Goal: Task Accomplishment & Management: Use online tool/utility

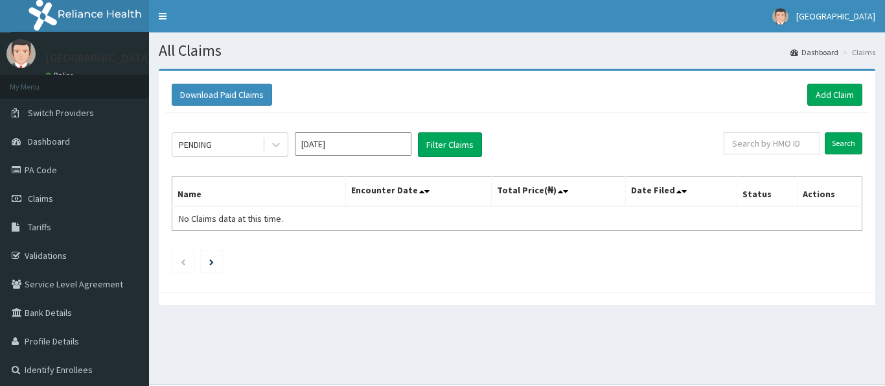
click at [277, 145] on icon at bounding box center [276, 145] width 8 height 5
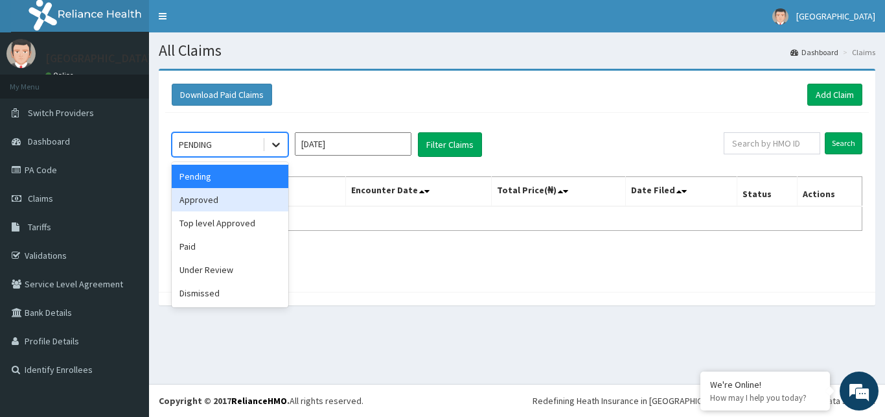
click at [234, 203] on div "Approved" at bounding box center [230, 199] width 117 height 23
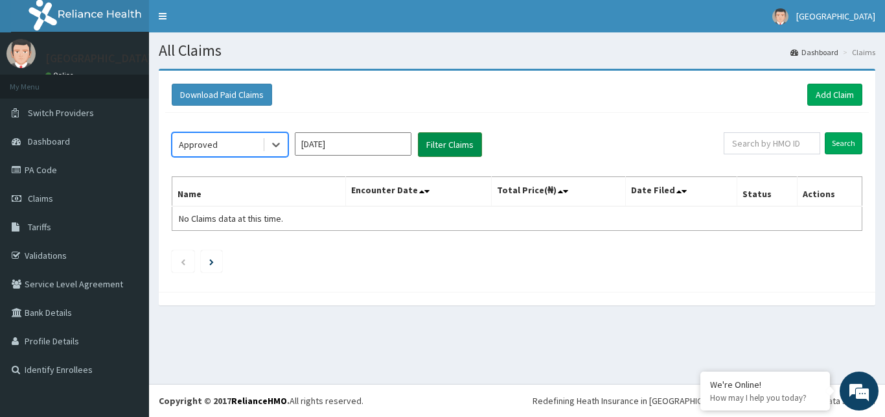
click at [435, 143] on button "Filter Claims" at bounding box center [450, 144] width 64 height 25
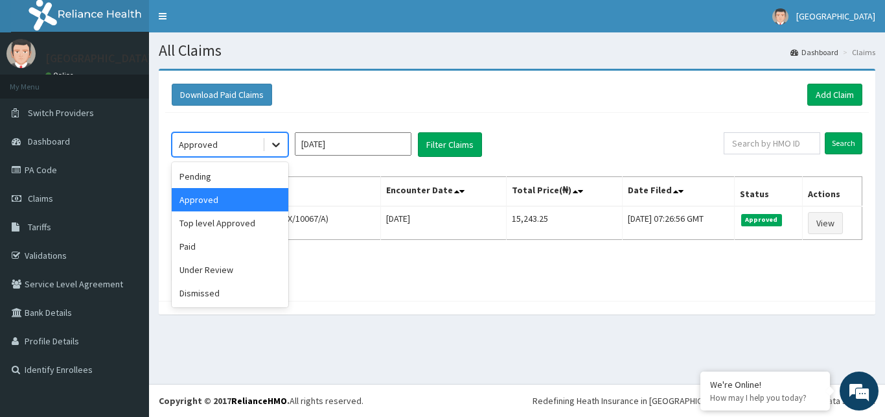
click at [277, 143] on icon at bounding box center [276, 144] width 13 height 13
click at [225, 273] on div "Under Review" at bounding box center [230, 269] width 117 height 23
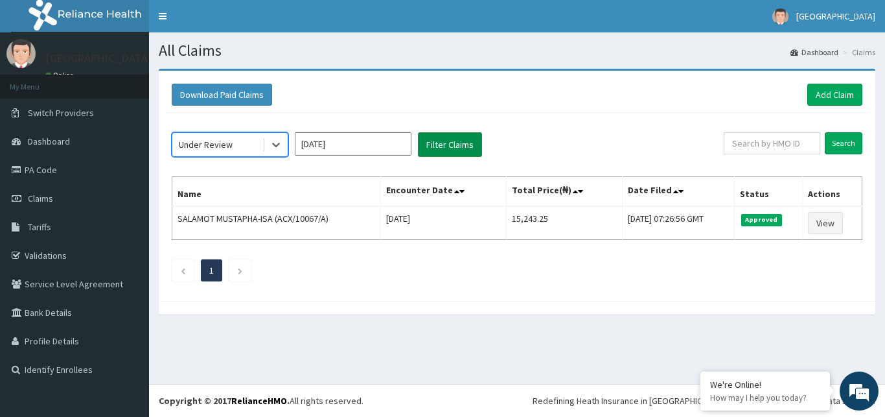
click at [443, 143] on button "Filter Claims" at bounding box center [450, 144] width 64 height 25
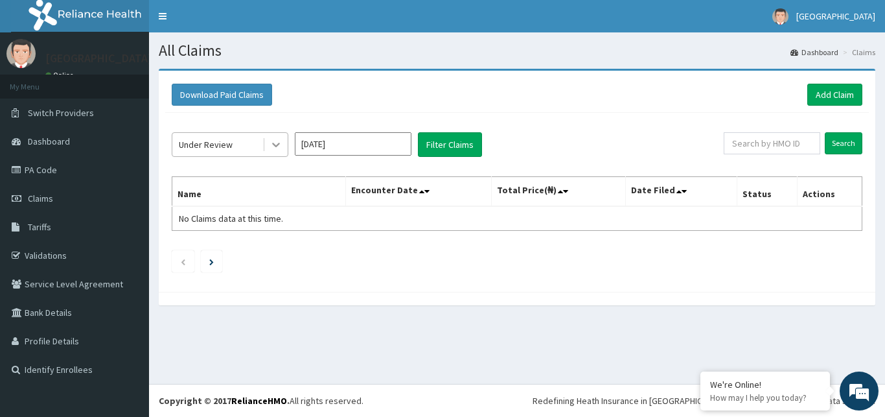
click at [270, 142] on div at bounding box center [275, 144] width 23 height 23
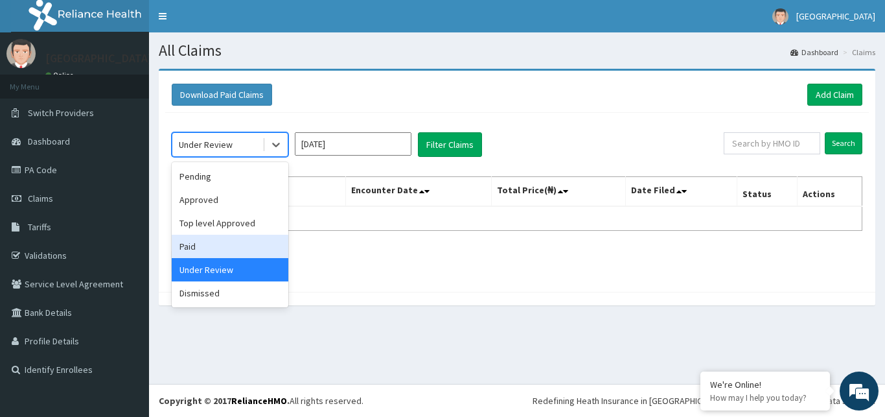
click at [229, 248] on div "Paid" at bounding box center [230, 246] width 117 height 23
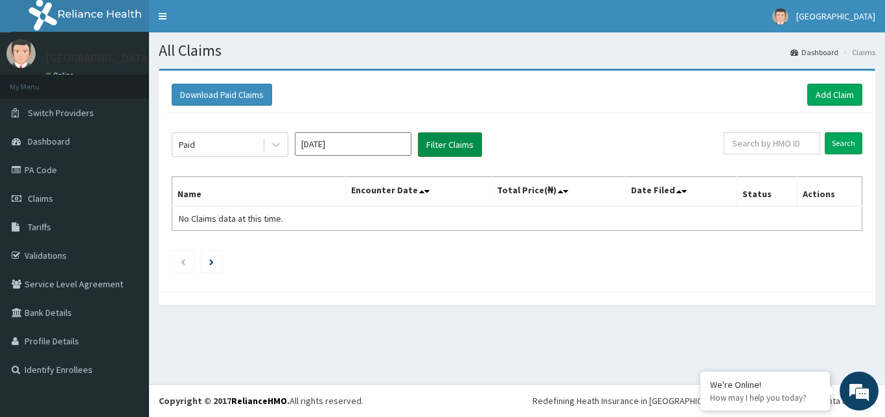
click at [445, 144] on button "Filter Claims" at bounding box center [450, 144] width 64 height 25
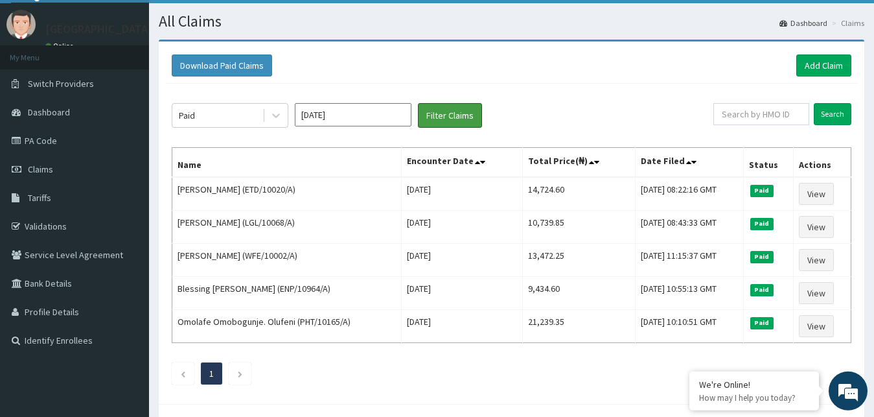
scroll to position [25, 0]
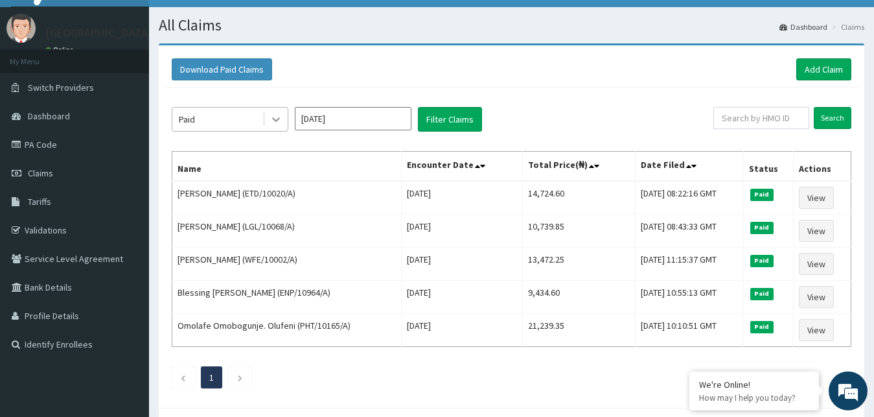
click at [279, 121] on icon at bounding box center [276, 119] width 13 height 13
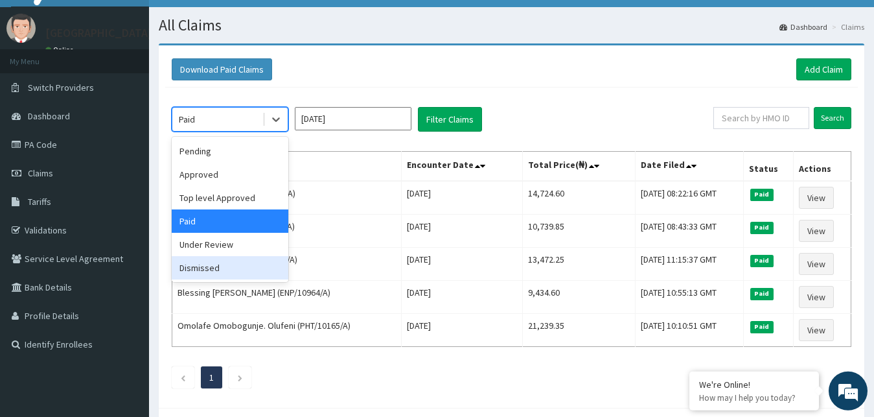
click at [235, 271] on div "Dismissed" at bounding box center [230, 267] width 117 height 23
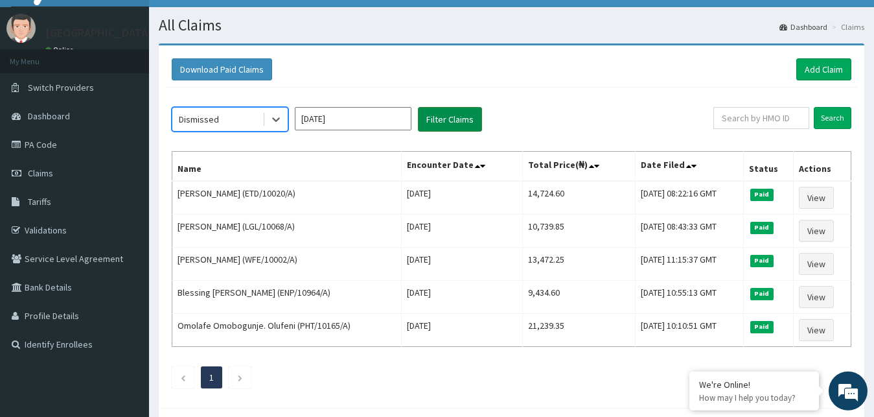
click at [450, 122] on button "Filter Claims" at bounding box center [450, 119] width 64 height 25
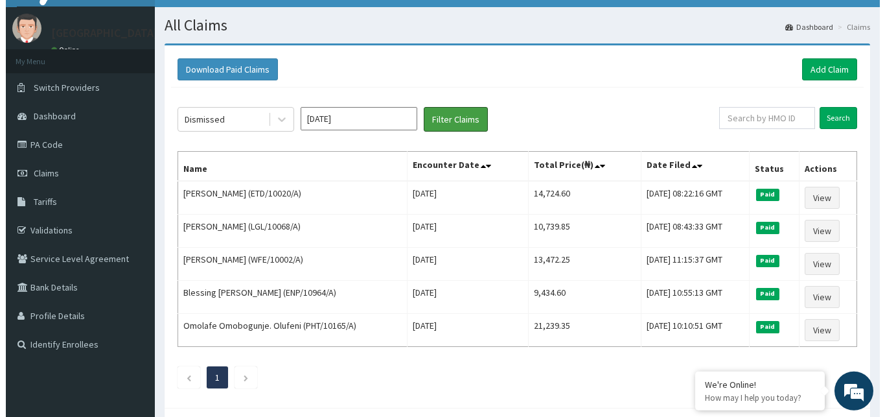
scroll to position [0, 0]
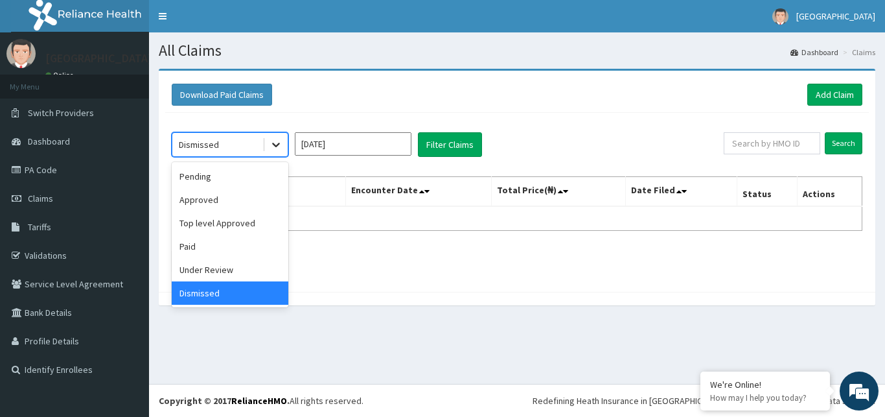
click at [279, 145] on icon at bounding box center [276, 144] width 13 height 13
click at [246, 176] on div "Pending" at bounding box center [230, 176] width 117 height 23
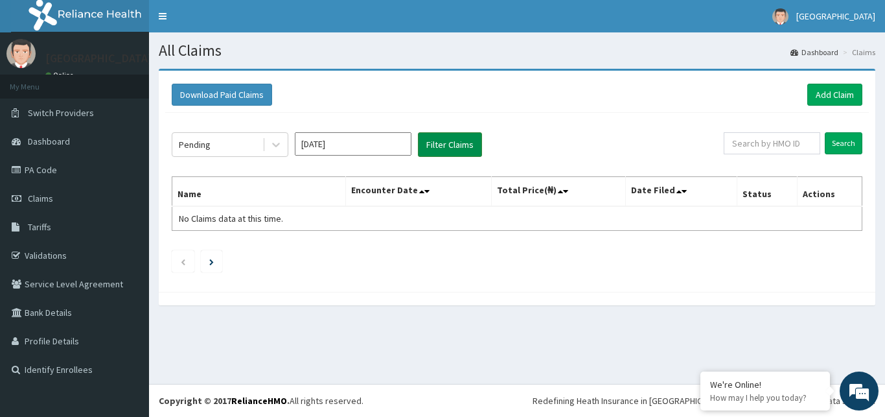
click at [447, 143] on button "Filter Claims" at bounding box center [450, 144] width 64 height 25
click at [272, 141] on icon at bounding box center [276, 144] width 13 height 13
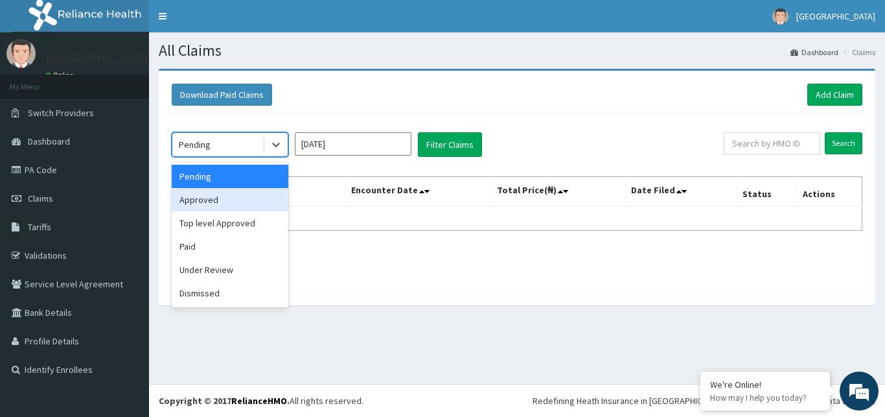
click at [262, 192] on div "Approved" at bounding box center [230, 199] width 117 height 23
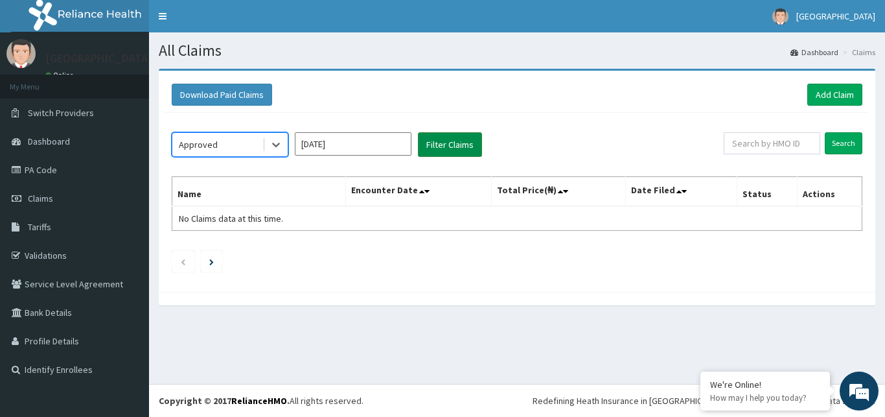
click at [449, 141] on button "Filter Claims" at bounding box center [450, 144] width 64 height 25
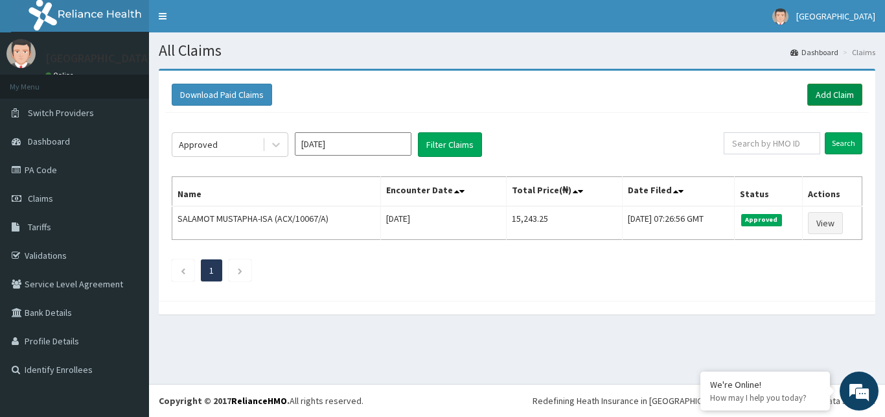
click at [830, 97] on link "Add Claim" at bounding box center [834, 95] width 55 height 22
